Goal: Information Seeking & Learning: Find contact information

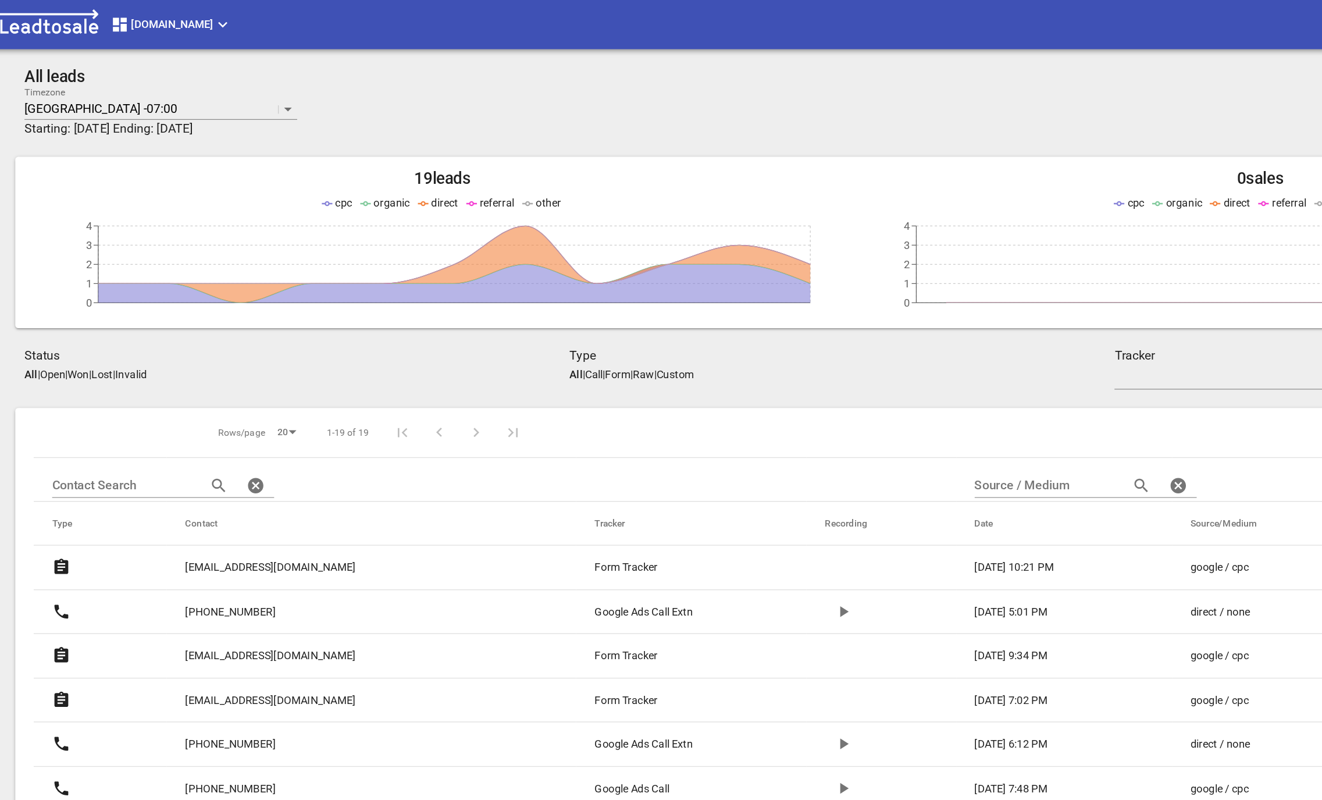
click at [172, 17] on span "Design2renovate.co.nz" at bounding box center [153, 19] width 92 height 14
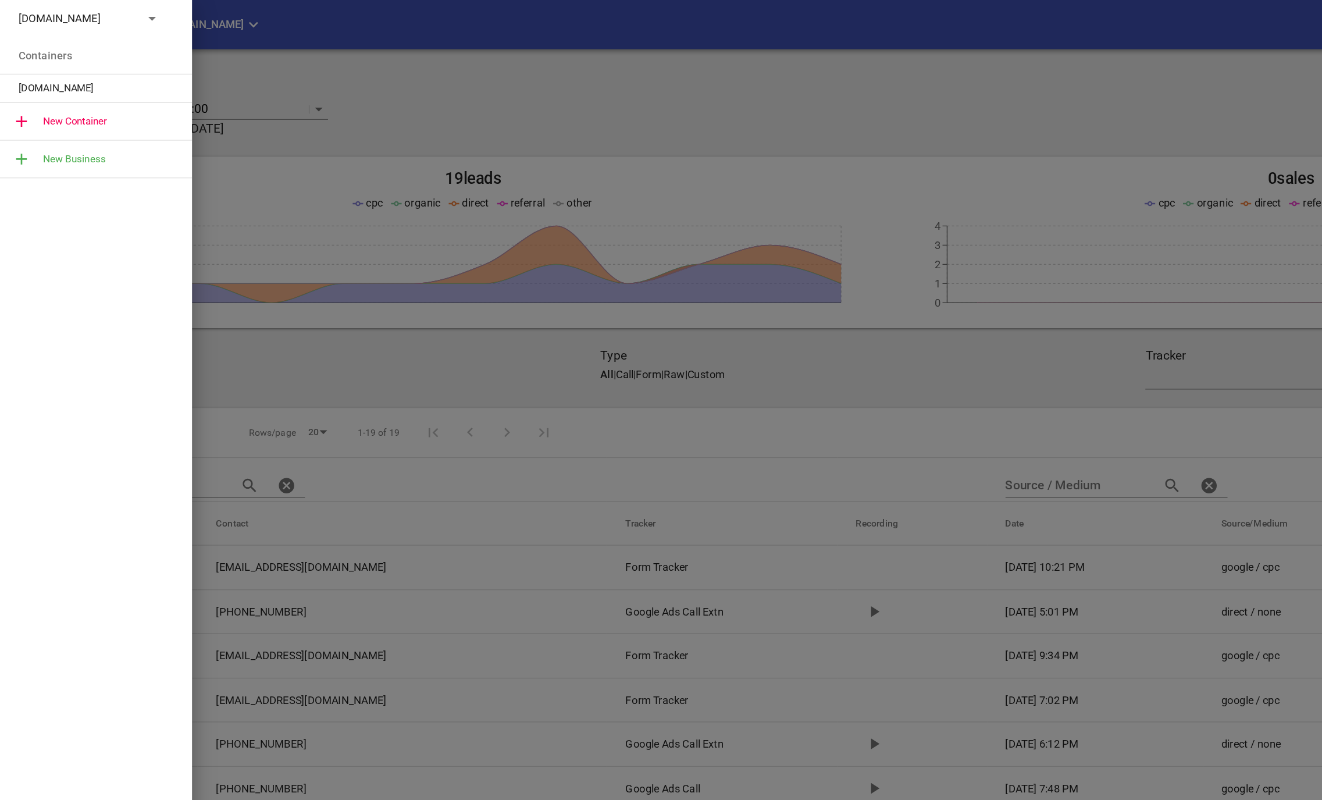
click at [113, 9] on icon at bounding box center [115, 14] width 14 height 14
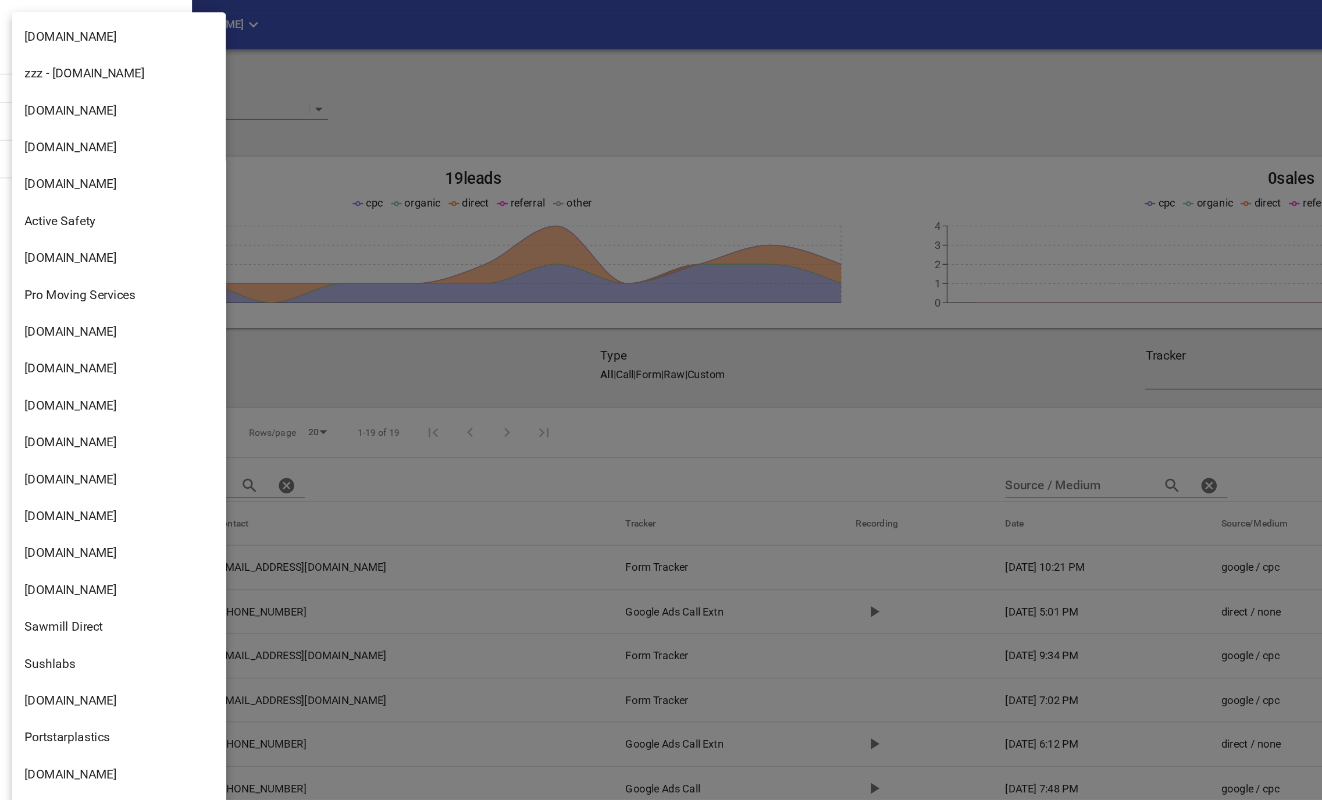
scroll to position [1664, 0]
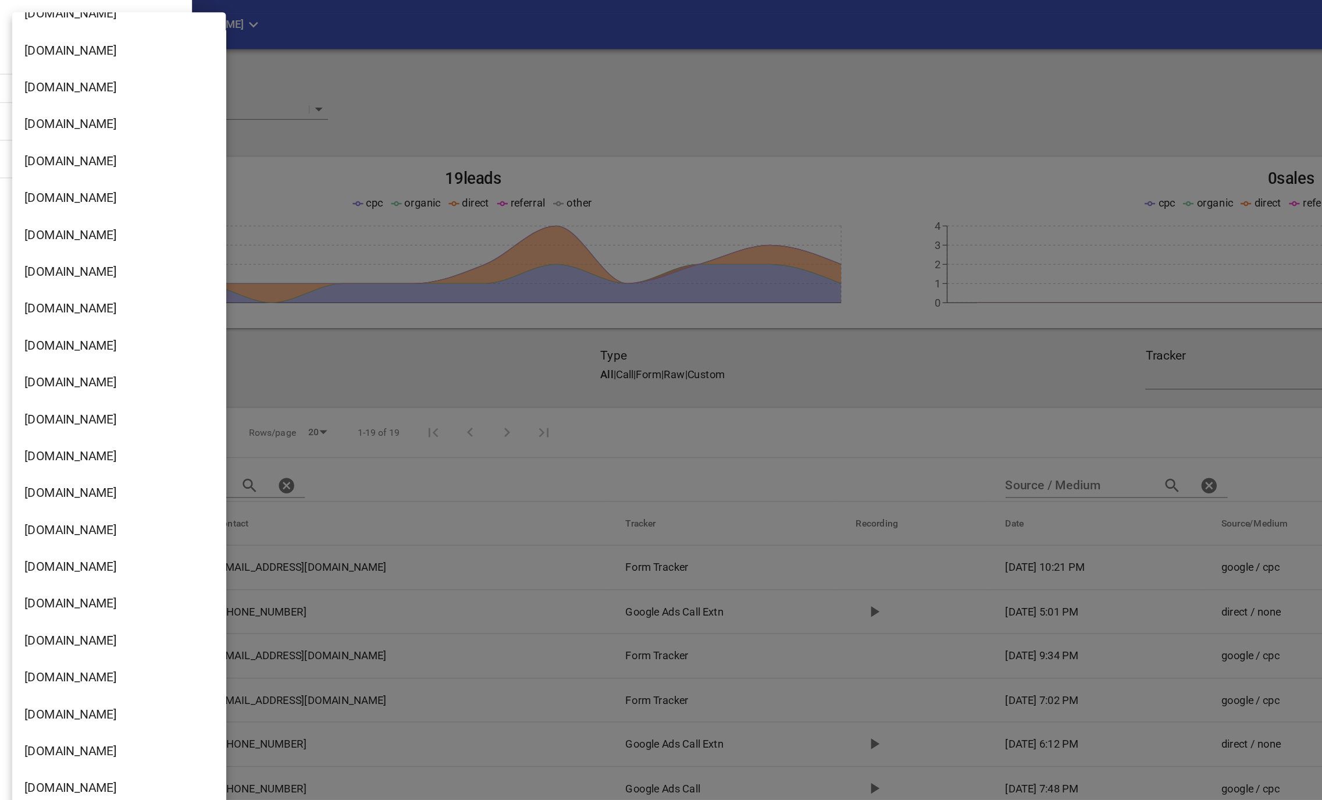
click at [70, 519] on li "Truckrepairsauckland.co.nz" at bounding box center [90, 513] width 162 height 28
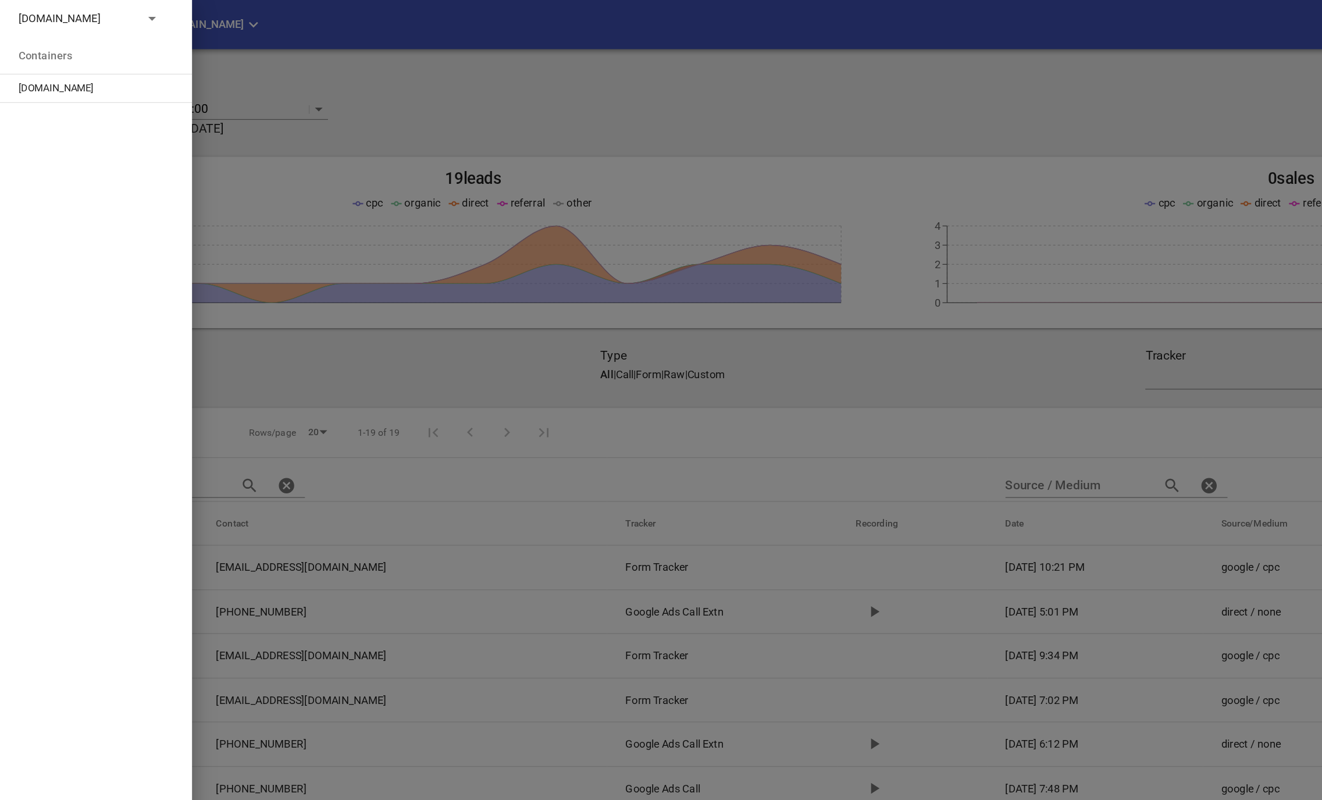
click at [75, 55] on li "Containers" at bounding box center [72, 42] width 145 height 28
click at [69, 62] on span "Truckrepairsauckland.co.nz" at bounding box center [68, 67] width 108 height 12
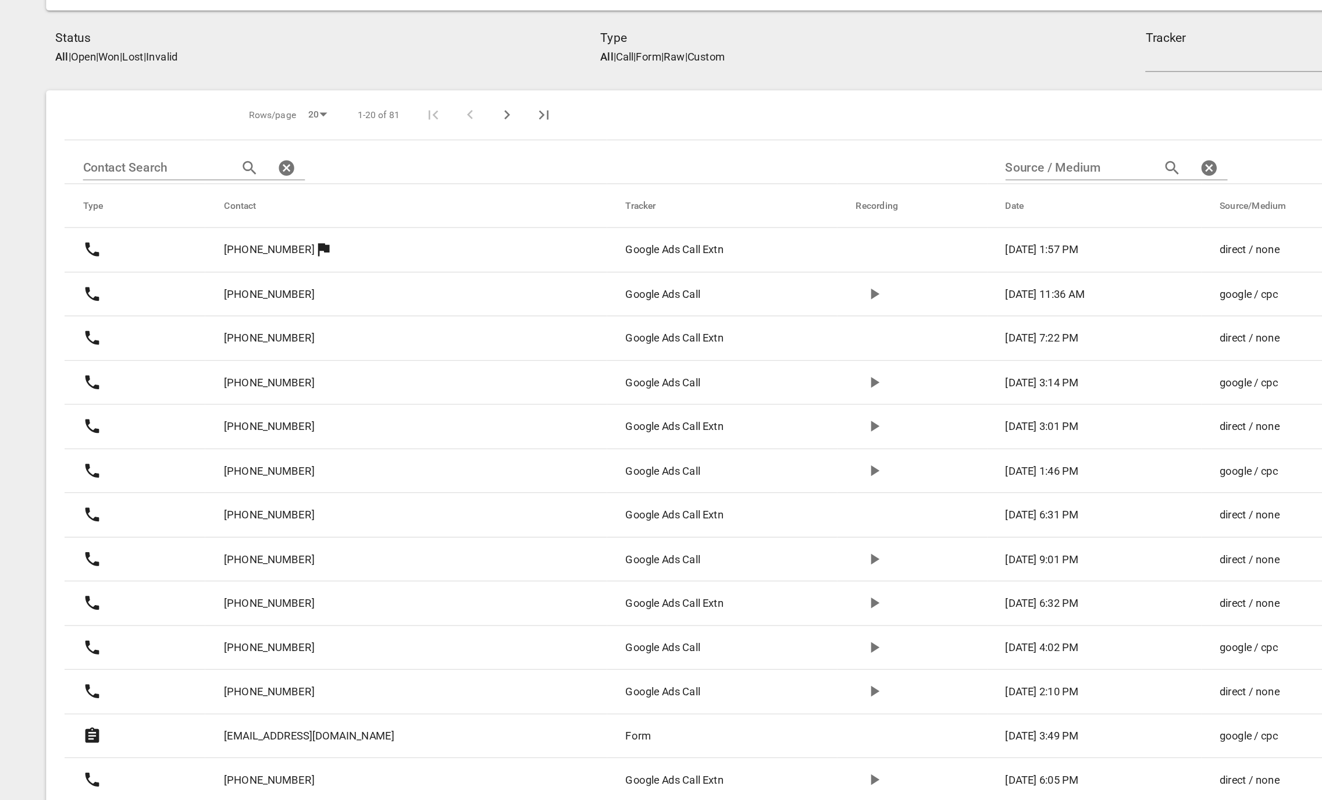
scroll to position [51, 0]
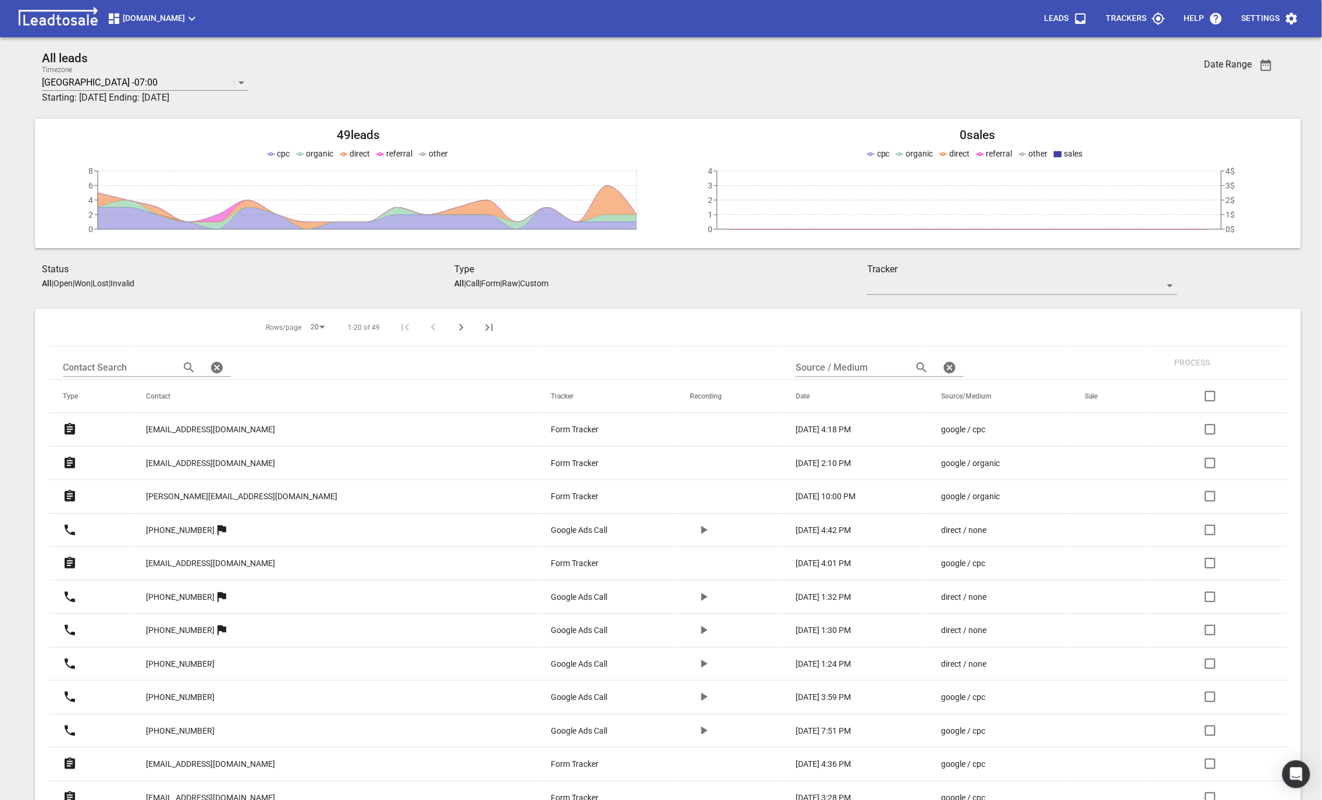
click at [225, 419] on link "[EMAIL_ADDRESS][DOMAIN_NAME]" at bounding box center [210, 429] width 129 height 28
click at [191, 426] on p "[EMAIL_ADDRESS][DOMAIN_NAME]" at bounding box center [210, 429] width 129 height 12
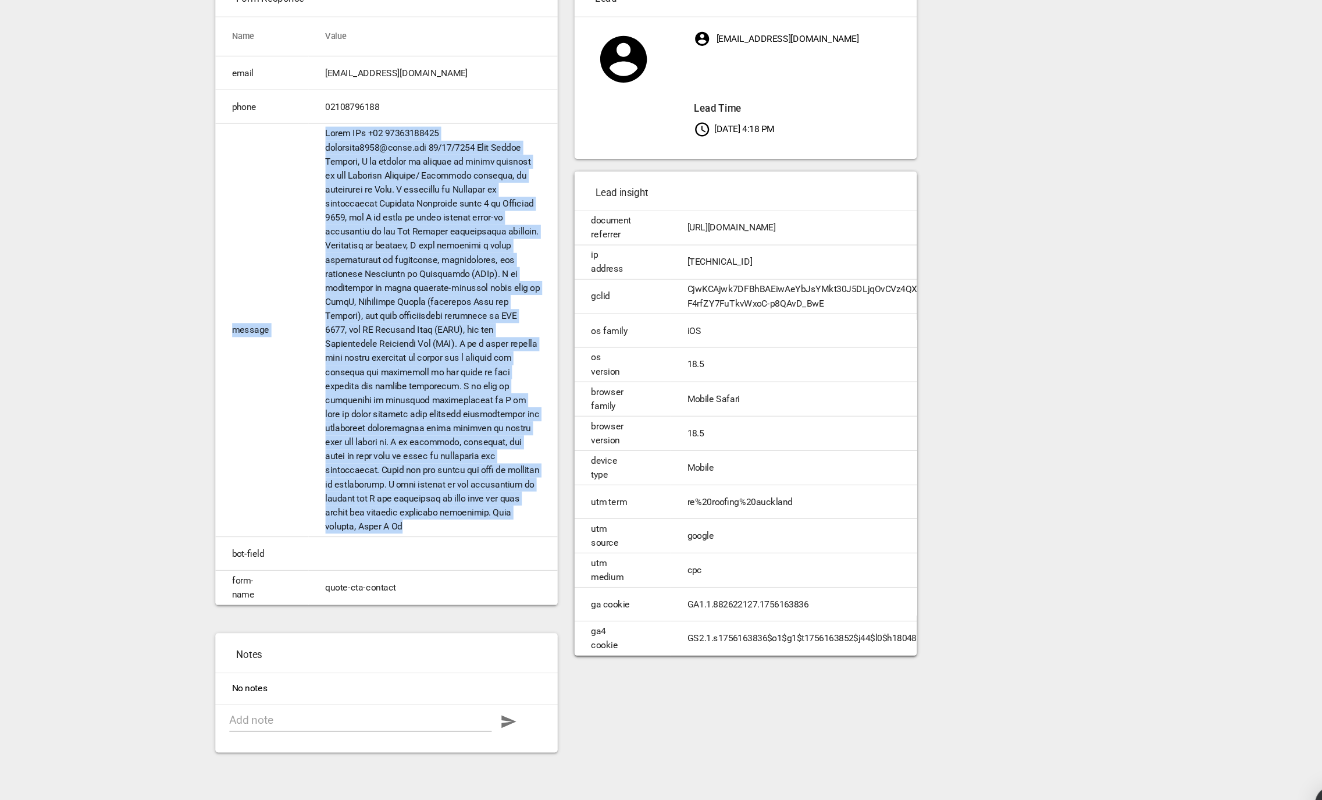
drag, startPoint x: 635, startPoint y: 539, endPoint x: 447, endPoint y: 214, distance: 375.0
click at [447, 214] on tr "message" at bounding box center [512, 382] width 284 height 343
copy tr "message [PERSON_NAME] DSa [PHONE_NUMBER] [EMAIL_ADDRESS][DOMAIN_NAME] [DATE] De…"
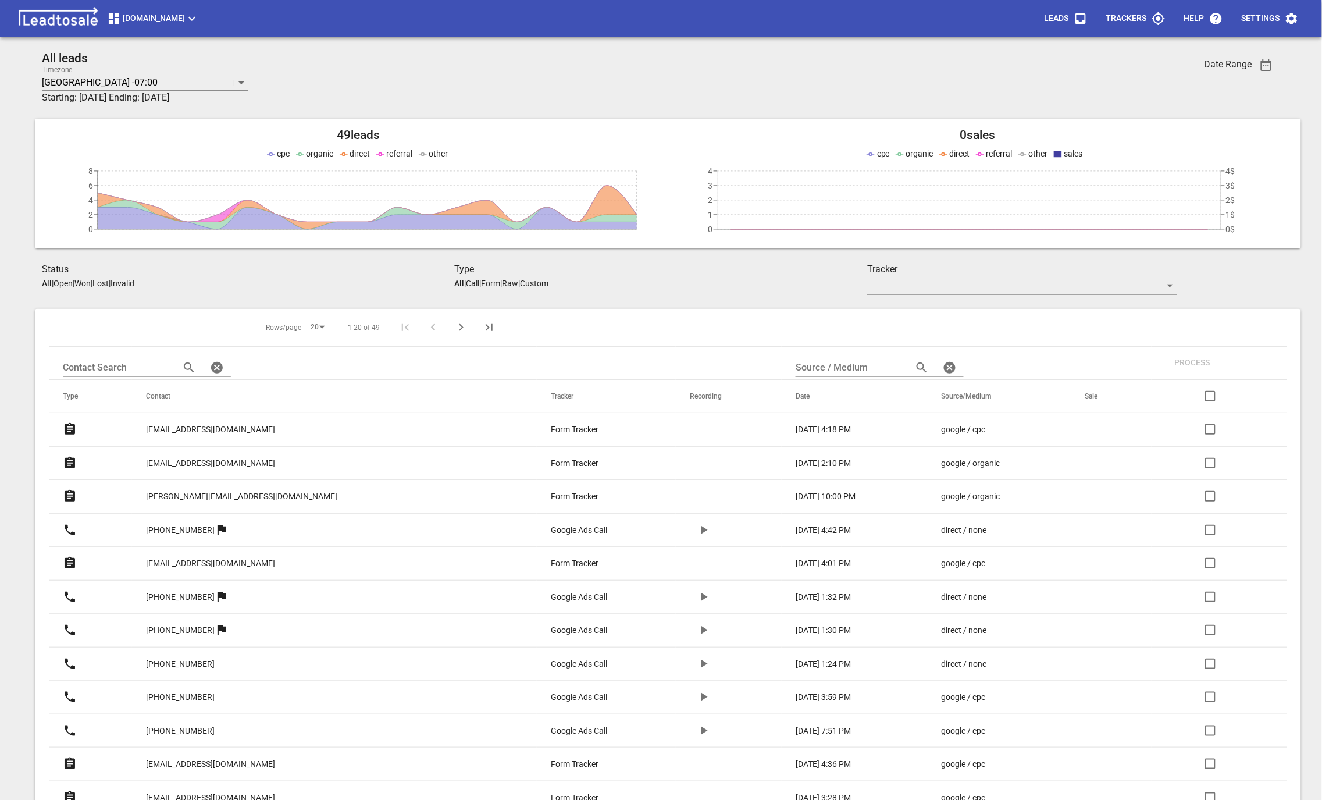
click at [198, 456] on link "[EMAIL_ADDRESS][DOMAIN_NAME]" at bounding box center [210, 463] width 129 height 28
click at [201, 497] on p "[PERSON_NAME][EMAIL_ADDRESS][DOMAIN_NAME]" at bounding box center [241, 496] width 191 height 12
click at [194, 9] on button "[DOMAIN_NAME]" at bounding box center [152, 18] width 101 height 23
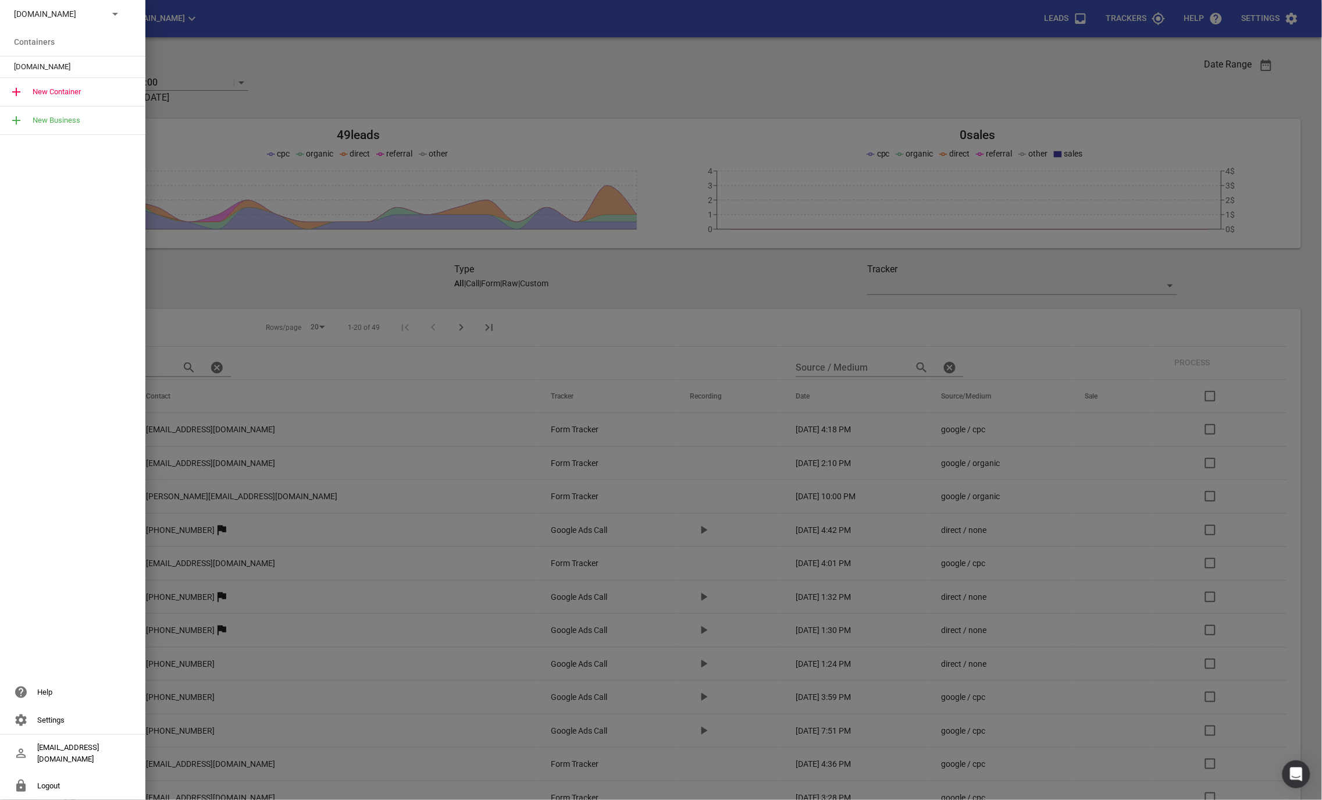
click at [111, 23] on div "[DOMAIN_NAME]" at bounding box center [72, 14] width 145 height 28
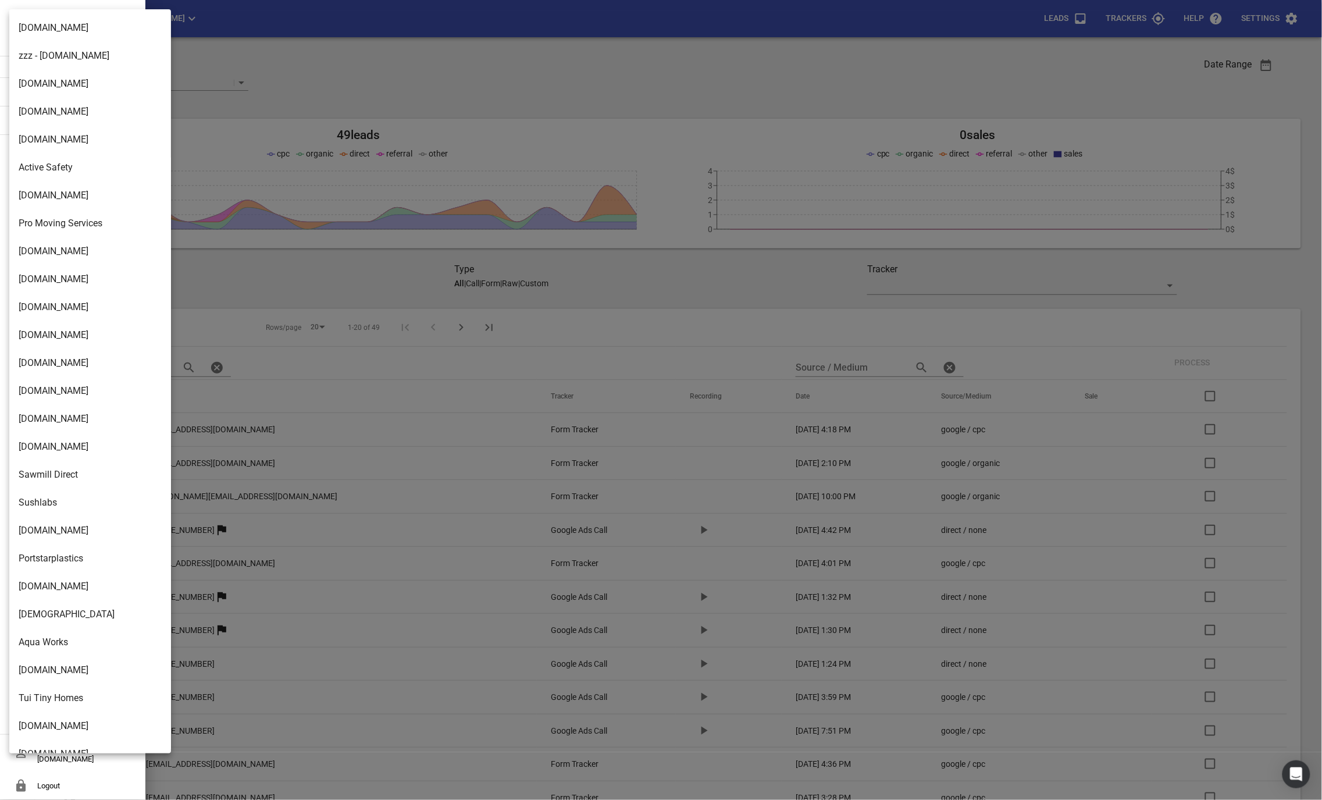
scroll to position [1664, 0]
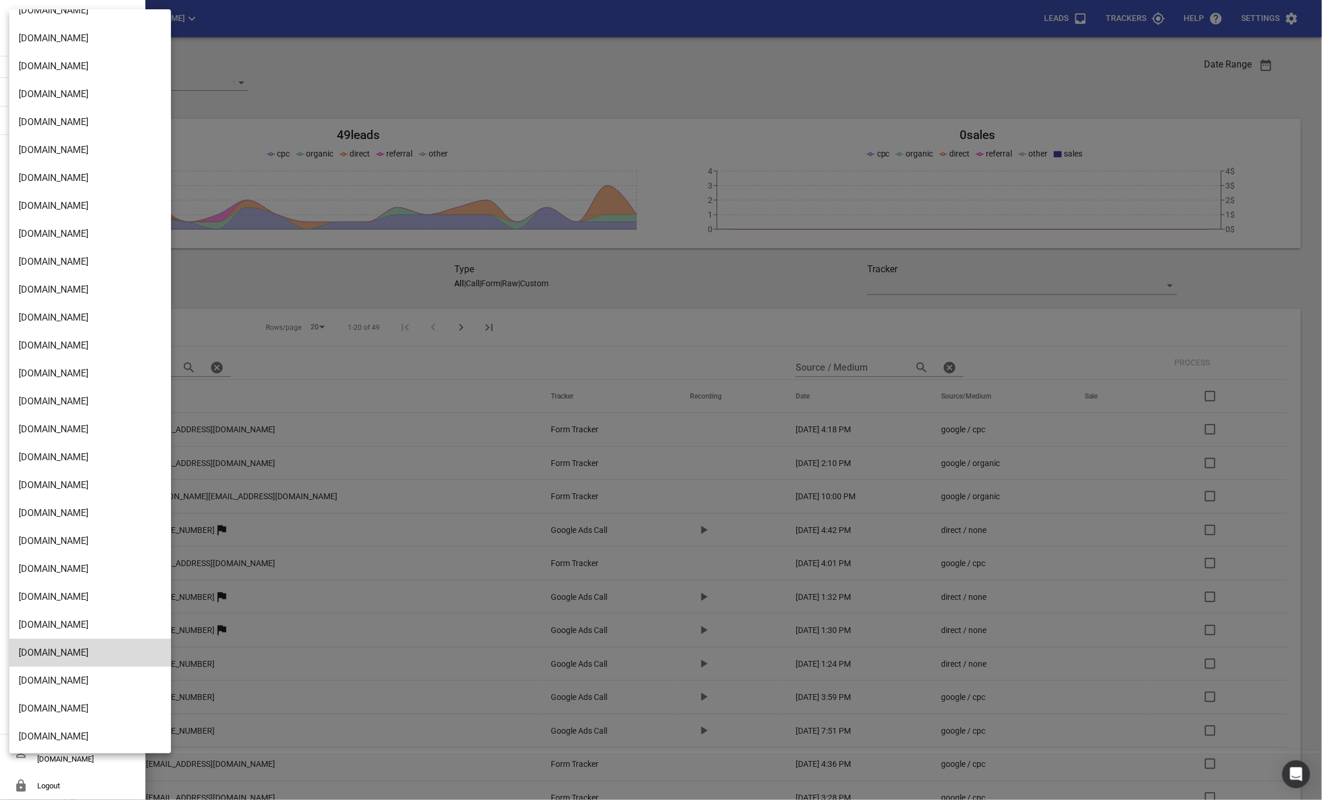
click at [218, 45] on div at bounding box center [661, 400] width 1322 height 800
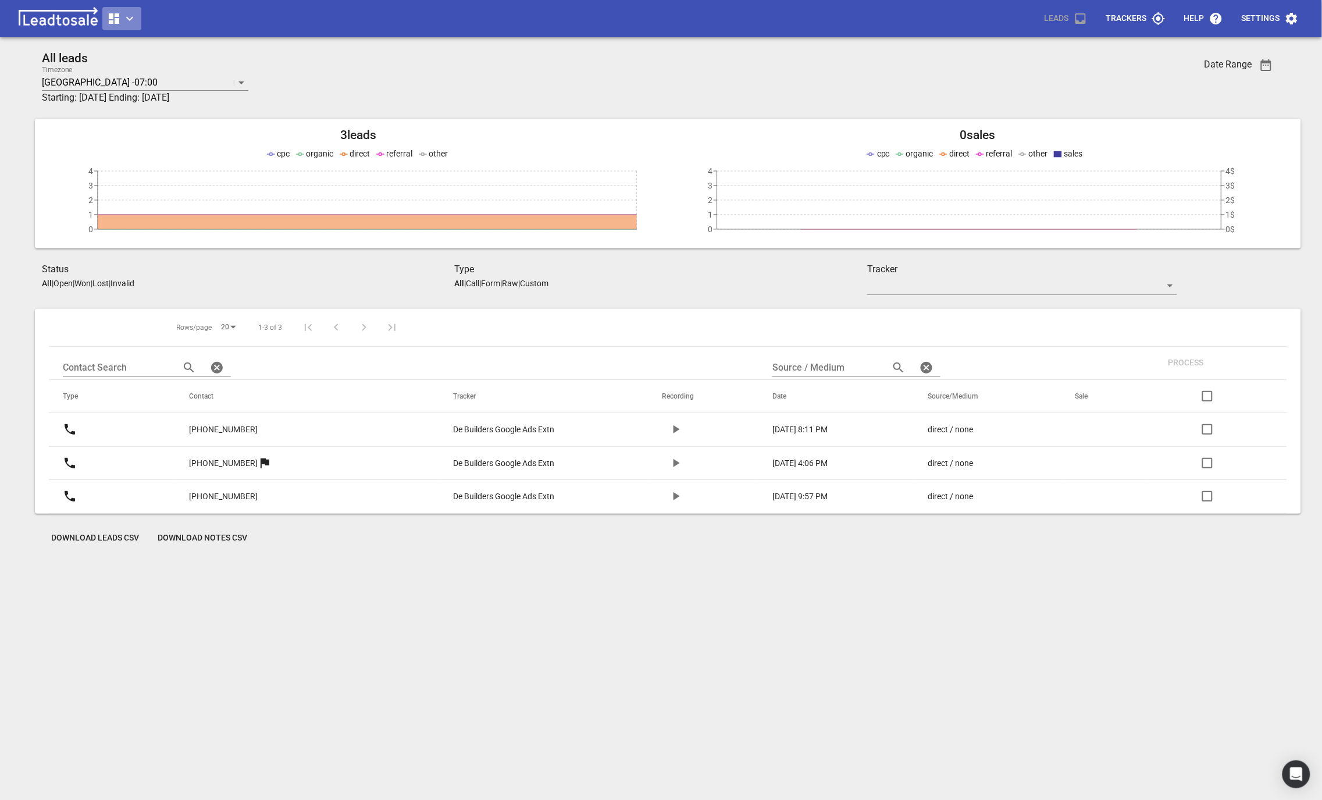
click at [140, 21] on button "button" at bounding box center [121, 18] width 39 height 23
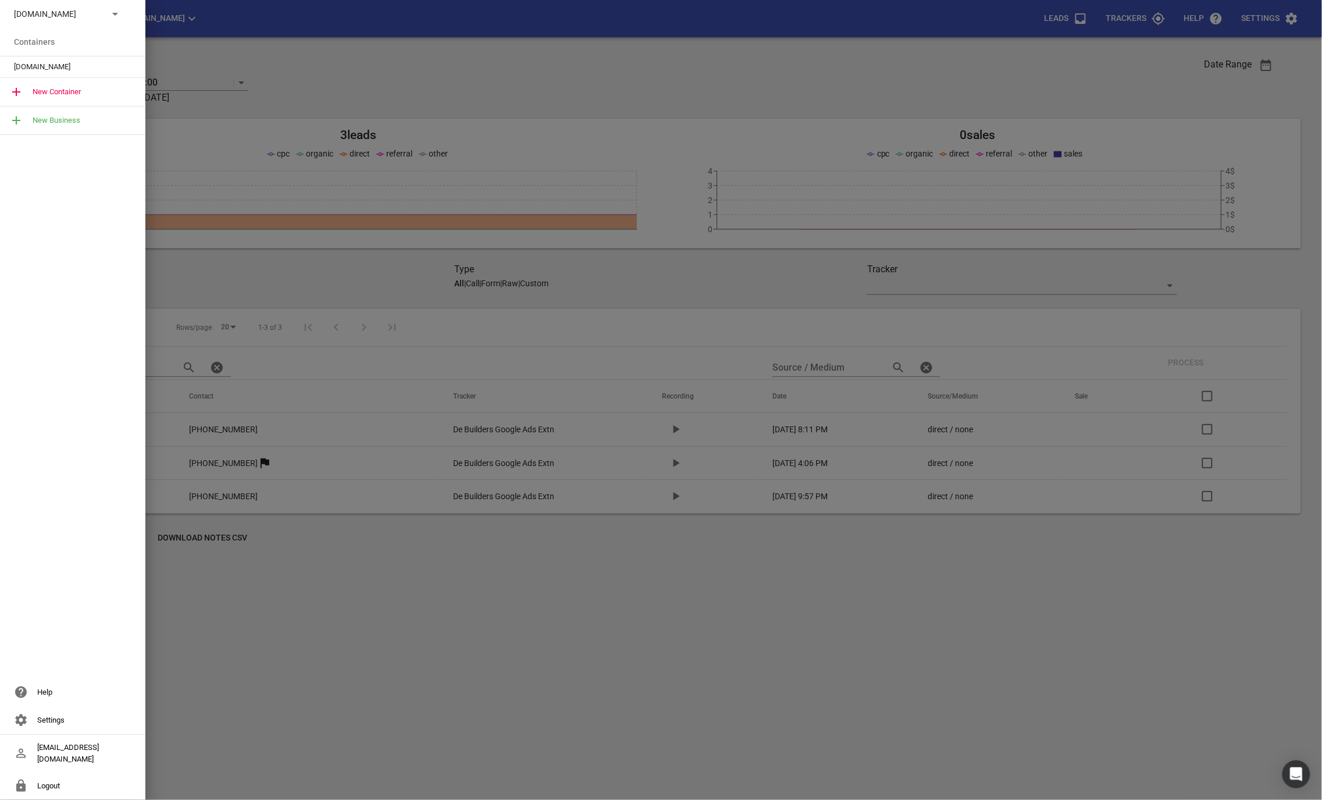
click at [79, 69] on span "[DOMAIN_NAME]" at bounding box center [68, 67] width 108 height 12
